Goal: Task Accomplishment & Management: Use online tool/utility

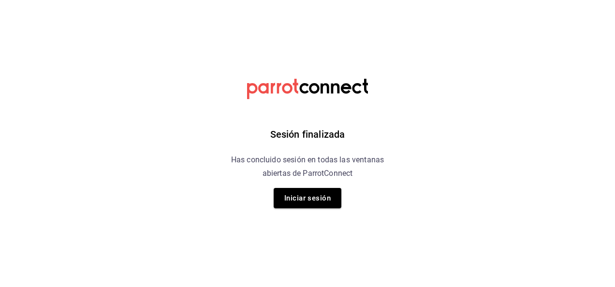
drag, startPoint x: 516, startPoint y: 175, endPoint x: 402, endPoint y: 159, distance: 114.7
click at [402, 0] on html "Sesión finalizada Has concluido sesión en todas las ventanas abiertas de Parrot…" at bounding box center [307, 0] width 615 height 0
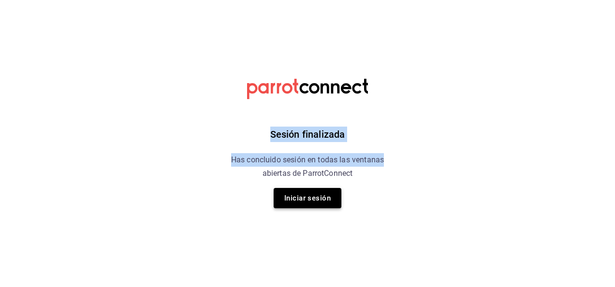
click at [298, 197] on button "Iniciar sesión" at bounding box center [308, 198] width 68 height 20
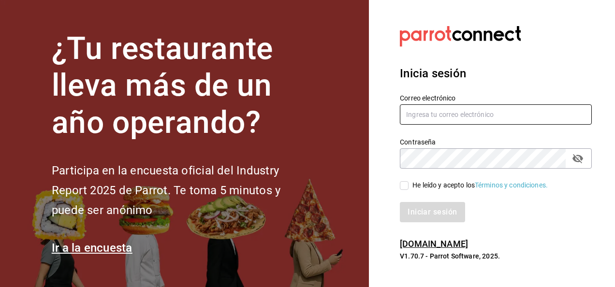
type input "[PERSON_NAME][EMAIL_ADDRESS][PERSON_NAME][DOMAIN_NAME]"
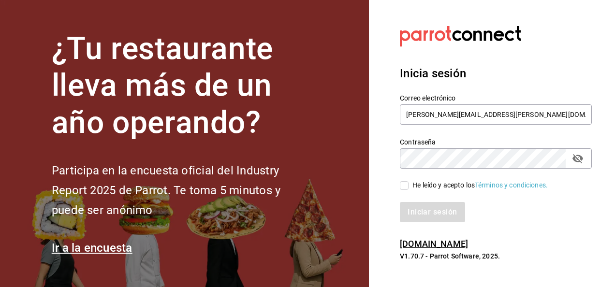
click at [404, 185] on input "He leído y acepto los Términos y condiciones." at bounding box center [404, 185] width 9 height 9
checkbox input "true"
click at [432, 217] on button "Iniciar sesión" at bounding box center [433, 212] width 66 height 20
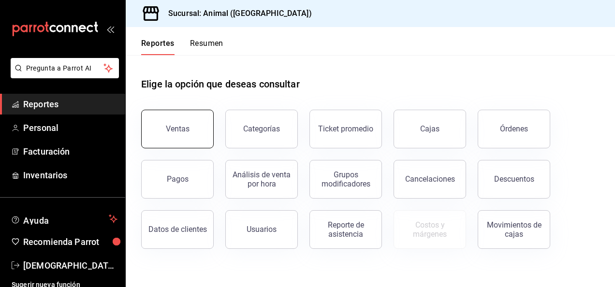
click at [189, 129] on button "Ventas" at bounding box center [177, 129] width 73 height 39
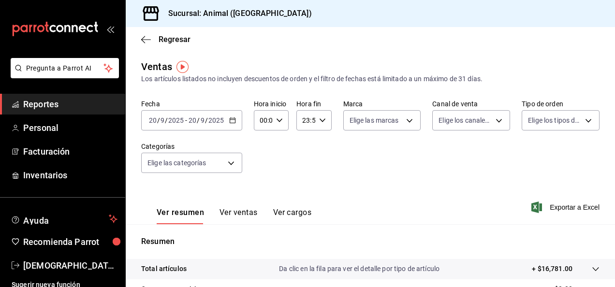
click at [231, 118] on \(Stroke\) "button" at bounding box center [233, 120] width 6 height 5
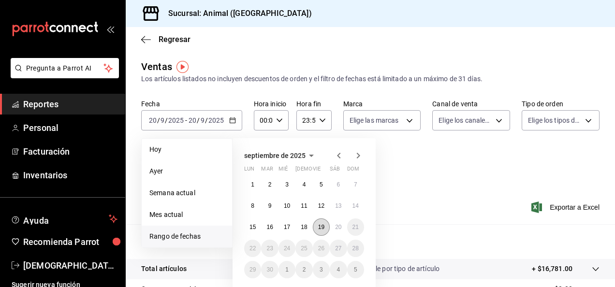
click at [320, 231] on button "19" at bounding box center [321, 227] width 17 height 17
click at [332, 230] on button "20" at bounding box center [338, 227] width 17 height 17
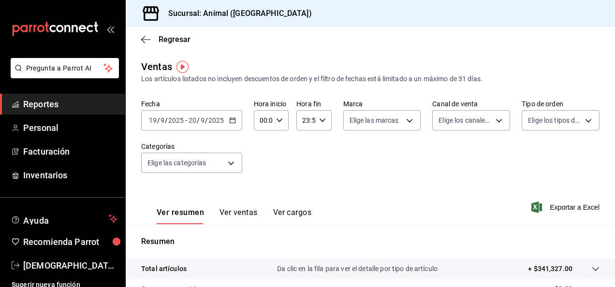
click at [276, 126] on div "00:00 Hora inicio" at bounding box center [271, 120] width 35 height 20
click at [262, 172] on span "04" at bounding box center [262, 168] width 2 height 8
type input "04:00"
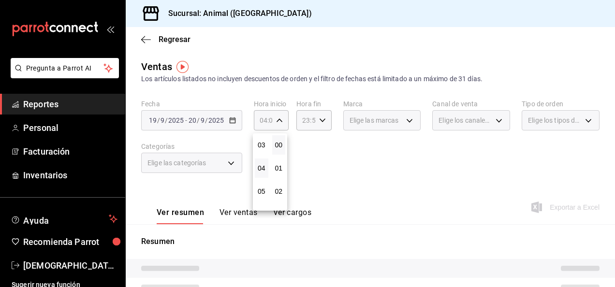
click at [320, 126] on div at bounding box center [307, 143] width 615 height 287
click at [320, 122] on icon "button" at bounding box center [322, 120] width 7 height 7
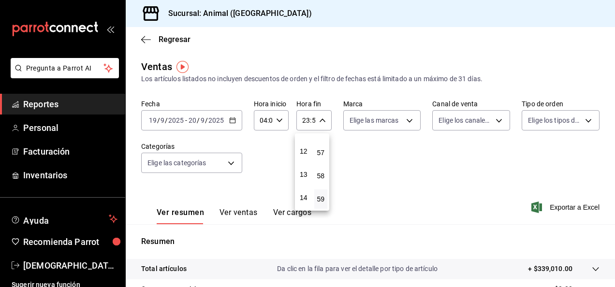
scroll to position [255, 0]
drag, startPoint x: 302, startPoint y: 158, endPoint x: 254, endPoint y: 159, distance: 47.9
click at [254, 159] on div at bounding box center [307, 143] width 615 height 287
click at [321, 127] on div "23:59 Hora fin" at bounding box center [313, 120] width 35 height 20
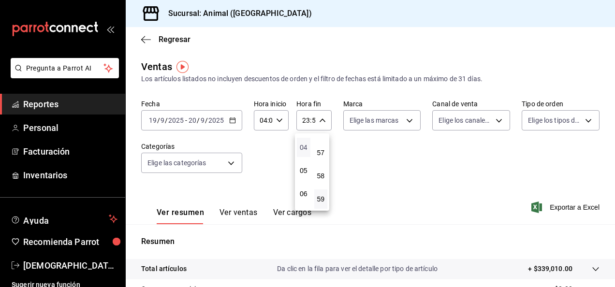
click at [303, 149] on span "04" at bounding box center [304, 148] width 2 height 8
click at [319, 124] on div at bounding box center [307, 143] width 615 height 287
click at [319, 124] on div "04:59 Hora fin" at bounding box center [313, 120] width 35 height 20
click at [322, 142] on span "00" at bounding box center [321, 145] width 2 height 8
type input "04:00"
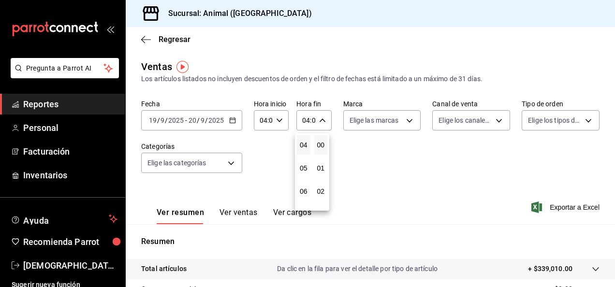
click at [403, 166] on div at bounding box center [307, 143] width 615 height 287
